Goal: Task Accomplishment & Management: Manage account settings

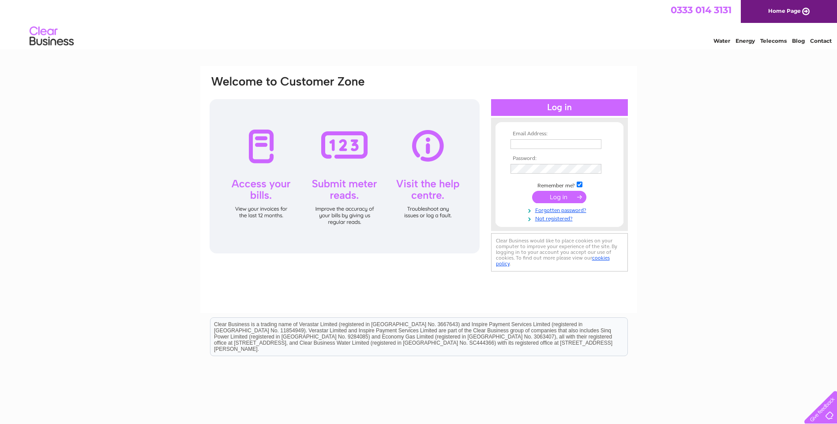
type input "[EMAIL_ADDRESS][DOMAIN_NAME]"
click at [556, 195] on input "submit" at bounding box center [559, 197] width 54 height 12
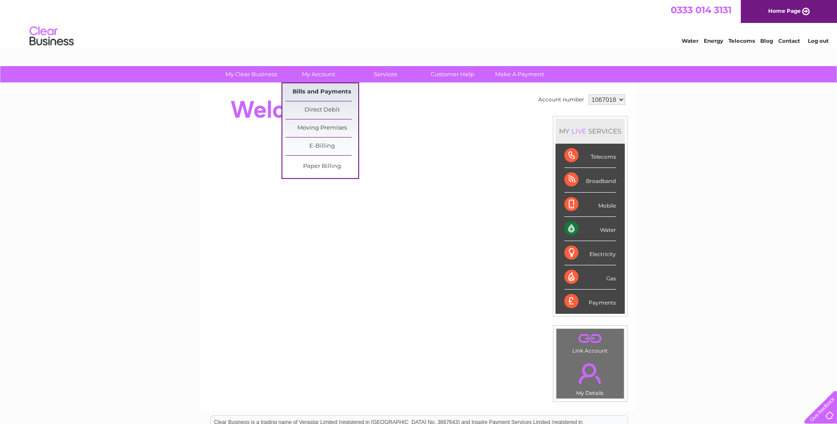
click at [325, 89] on link "Bills and Payments" at bounding box center [321, 92] width 73 height 18
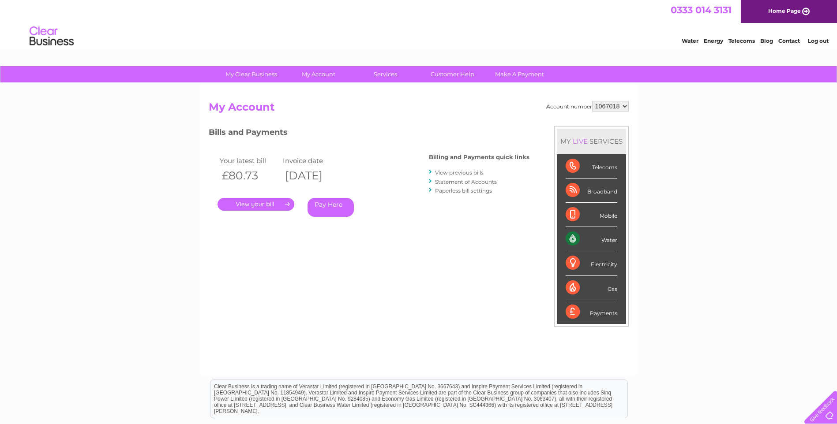
click at [260, 203] on link "." at bounding box center [256, 204] width 77 height 13
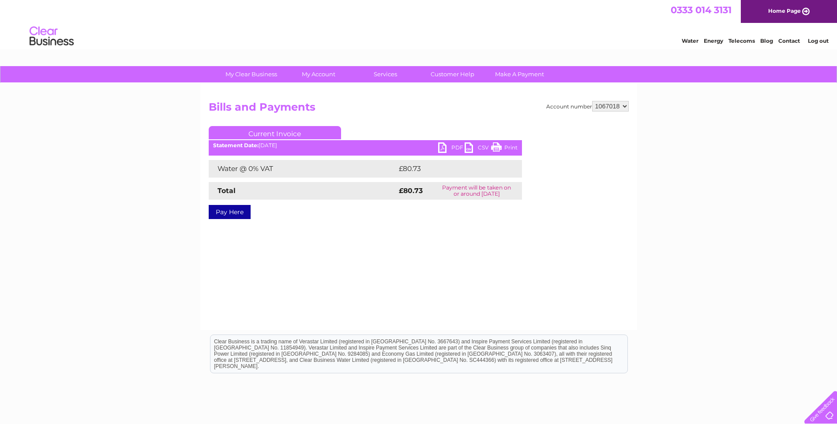
click at [442, 147] on link "PDF" at bounding box center [451, 149] width 26 height 13
